Goal: Task Accomplishment & Management: Use online tool/utility

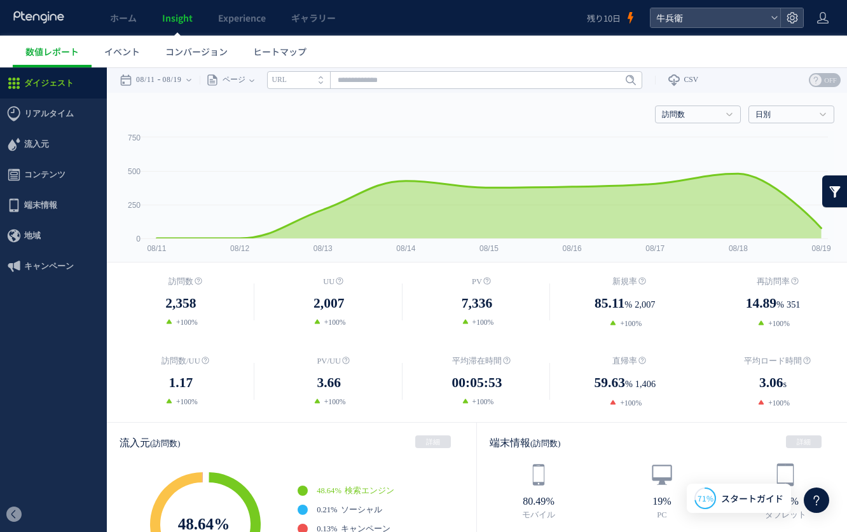
click at [58, 15] on use at bounding box center [38, 17] width 50 height 12
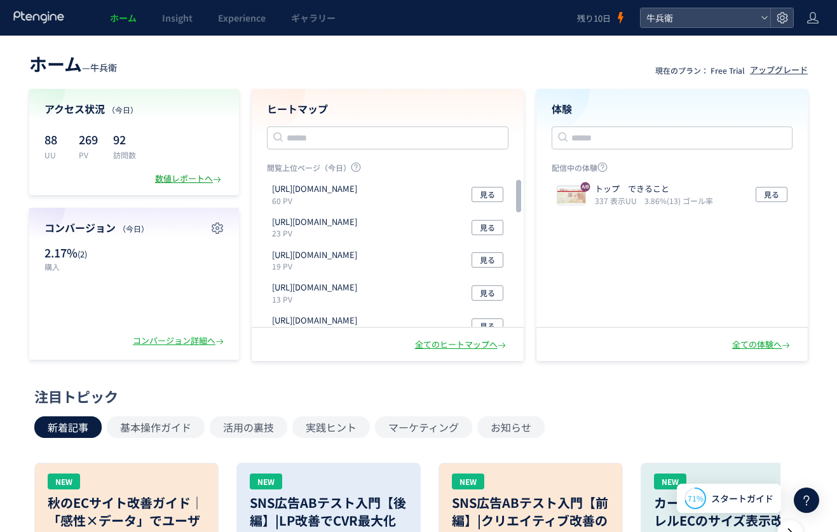
click at [216, 184] on icon at bounding box center [217, 179] width 8 height 8
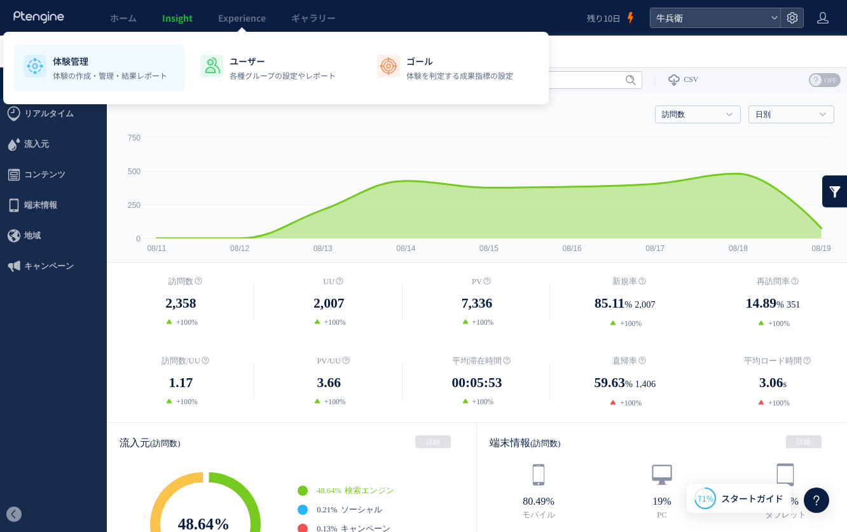
click at [80, 77] on p "体験の作成・管理・結果レポート" at bounding box center [110, 75] width 114 height 11
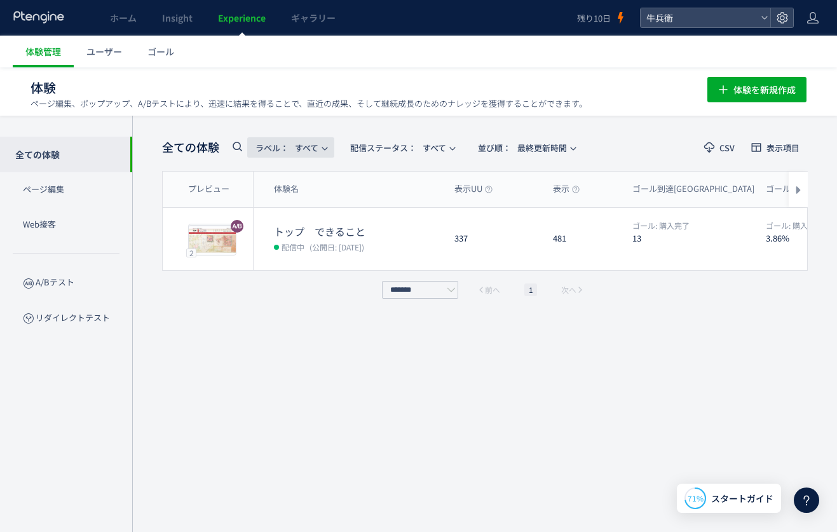
scroll to position [1, 0]
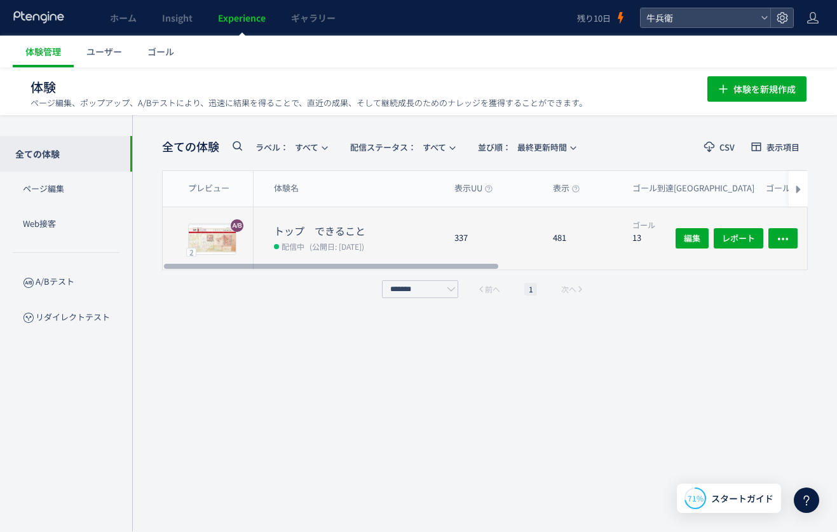
click at [474, 233] on div "337" at bounding box center [493, 238] width 99 height 62
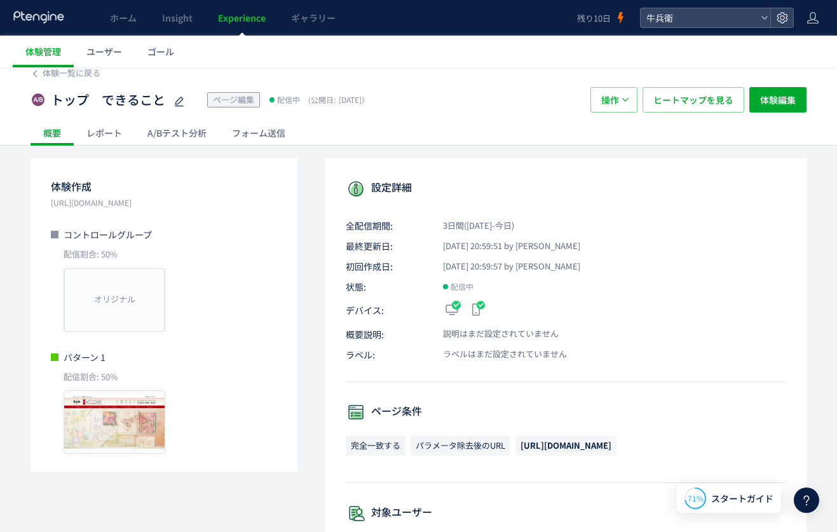
scroll to position [10, 0]
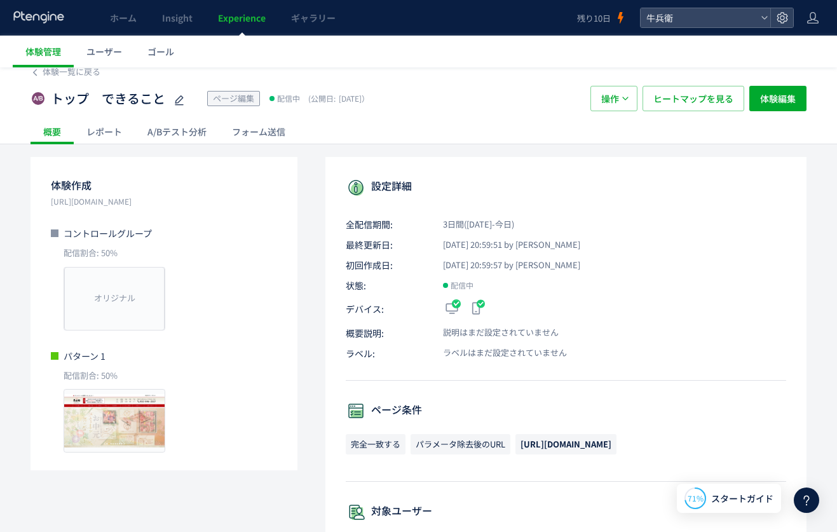
click at [142, 140] on div "A/Bテスト分析" at bounding box center [177, 131] width 85 height 25
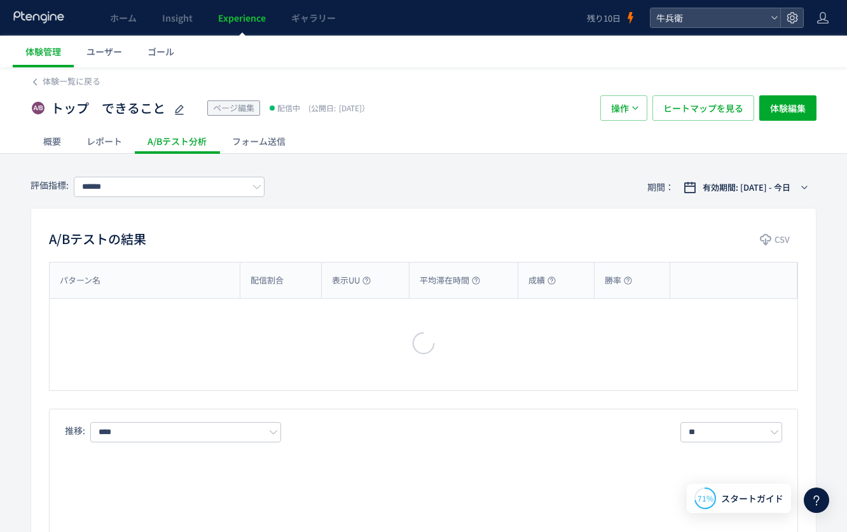
type input "****"
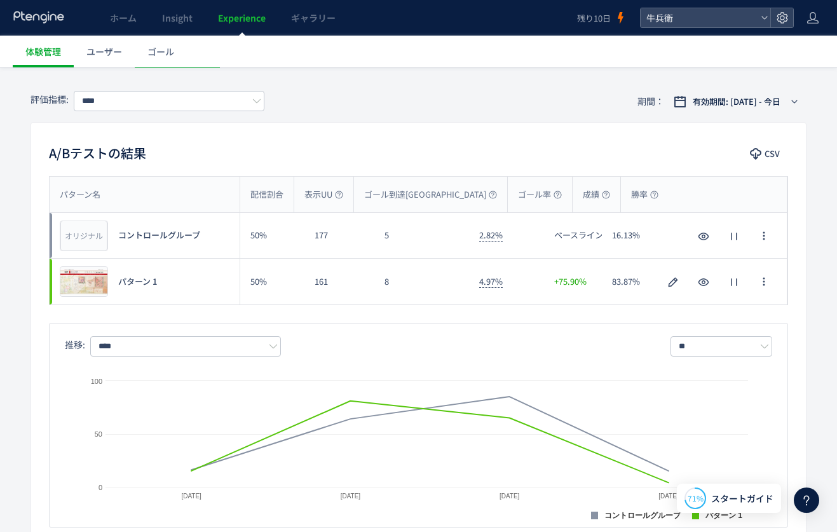
scroll to position [86, 0]
